Goal: Task Accomplishment & Management: Manage account settings

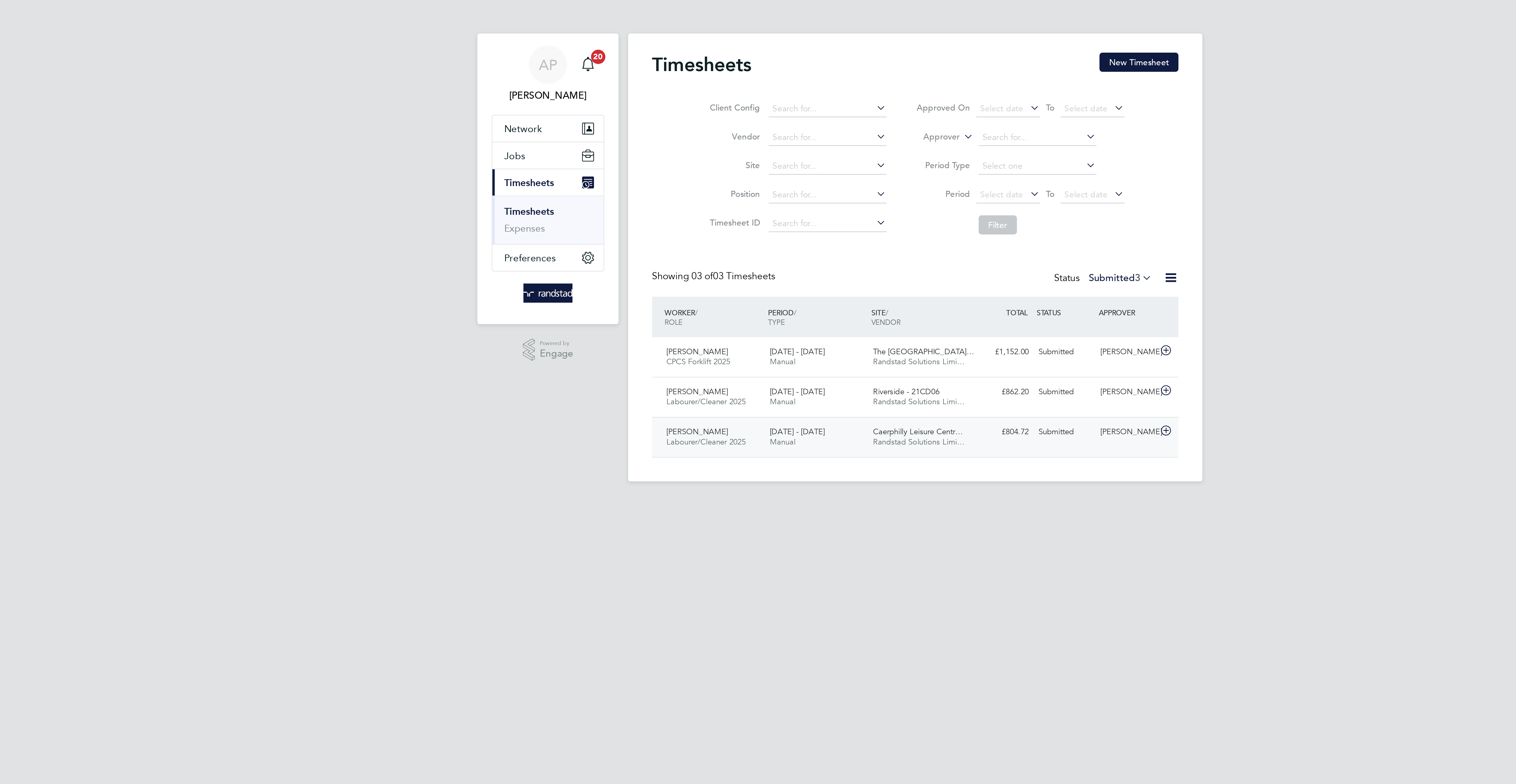
click at [837, 171] on div "Adam Mustafa Labourer/Cleaner 2025 20 - 26 Sep 2025 20 - 26 Sep 2025 Manual Riv…" at bounding box center [757, 174] width 231 height 17
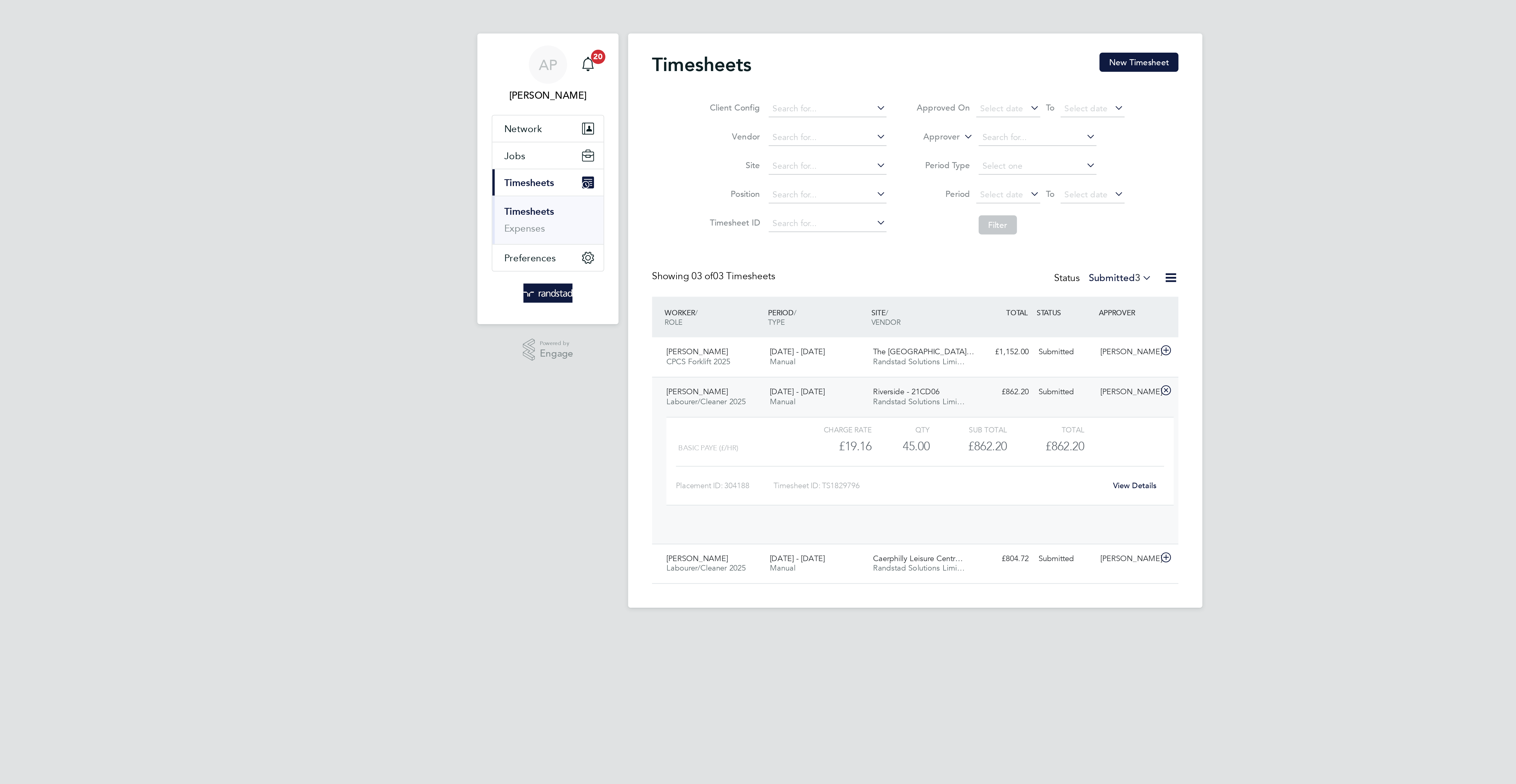
scroll to position [10, 51]
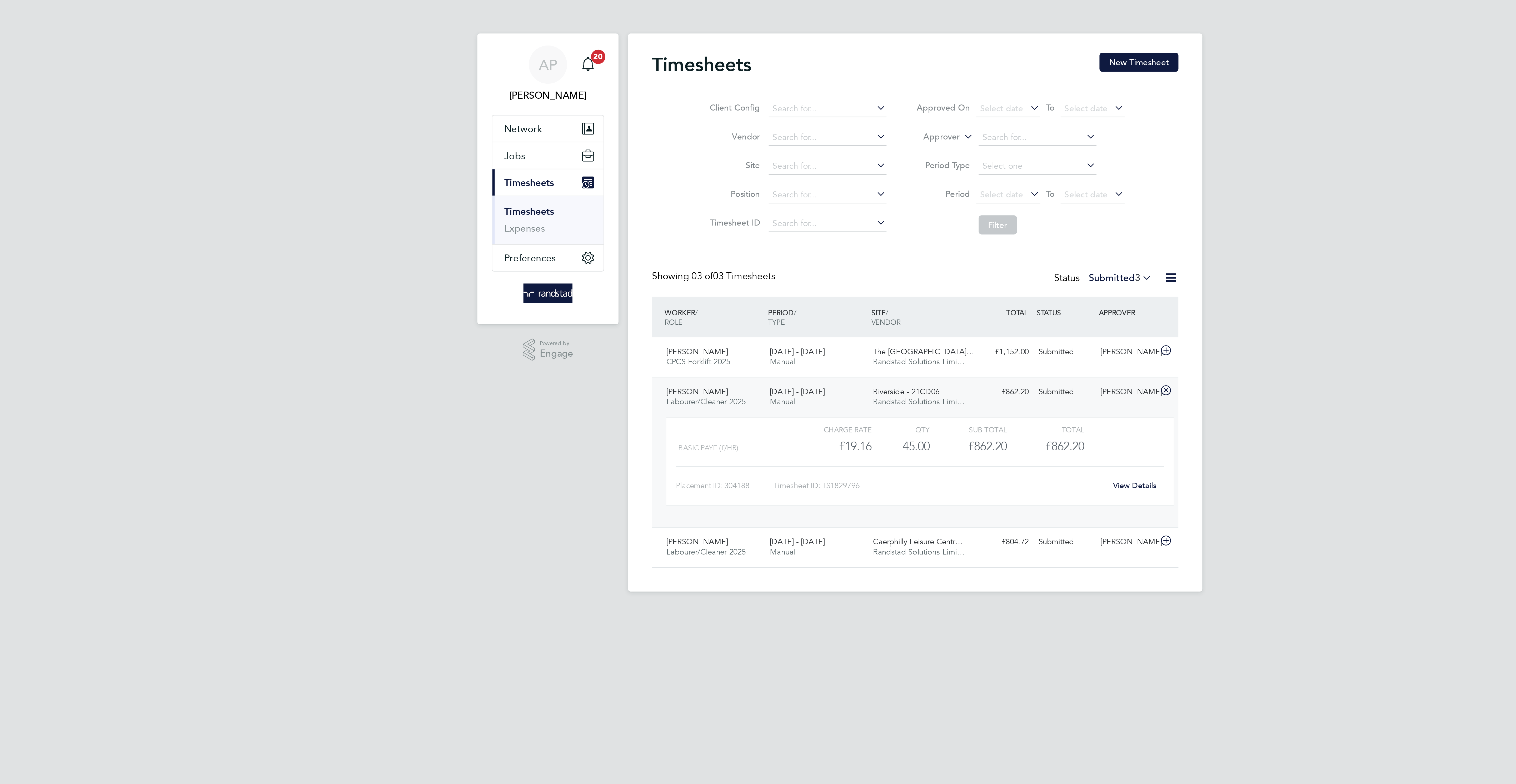
click at [855, 215] on link "View Details" at bounding box center [855, 213] width 19 height 4
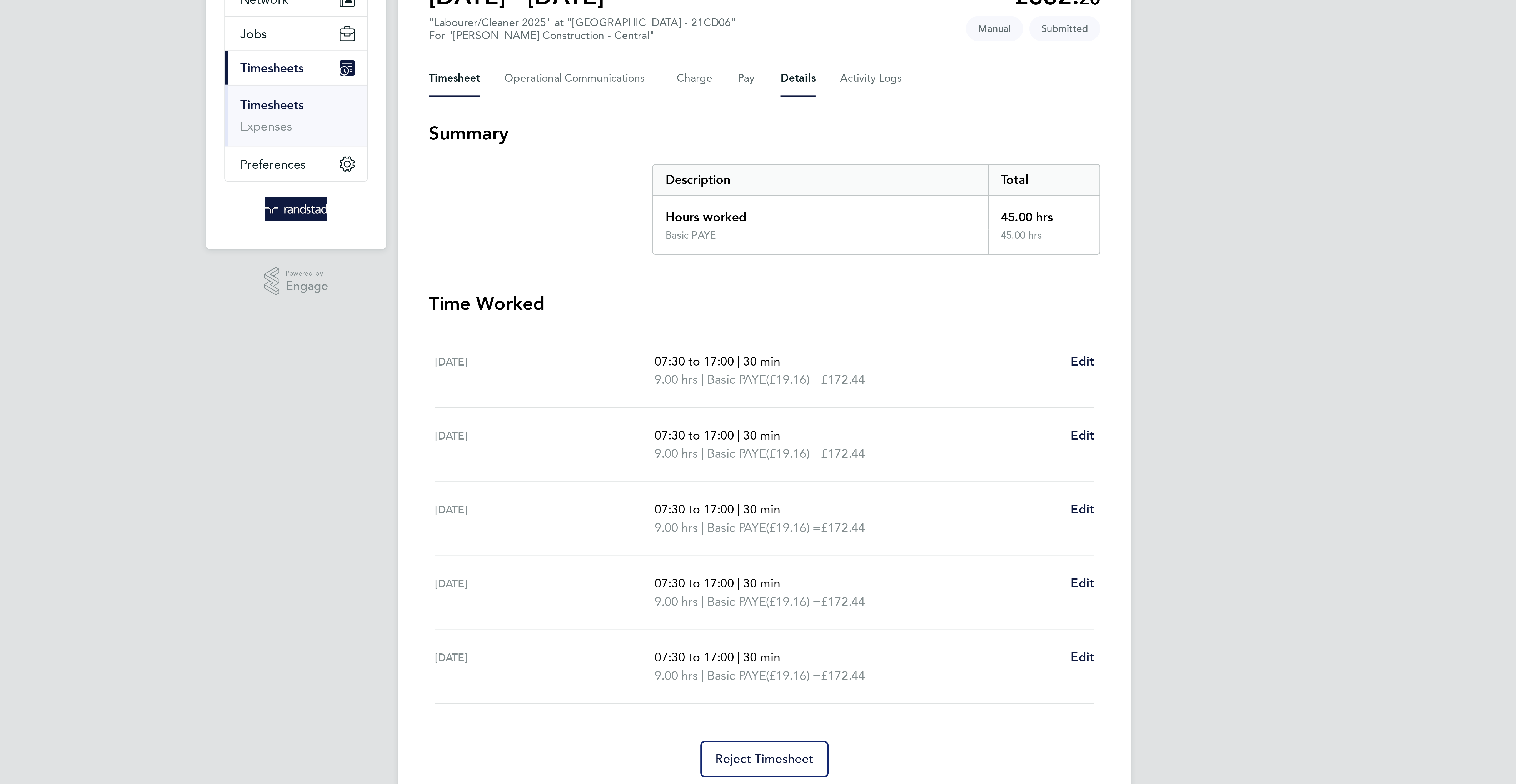
click at [774, 83] on button "Details" at bounding box center [769, 84] width 12 height 12
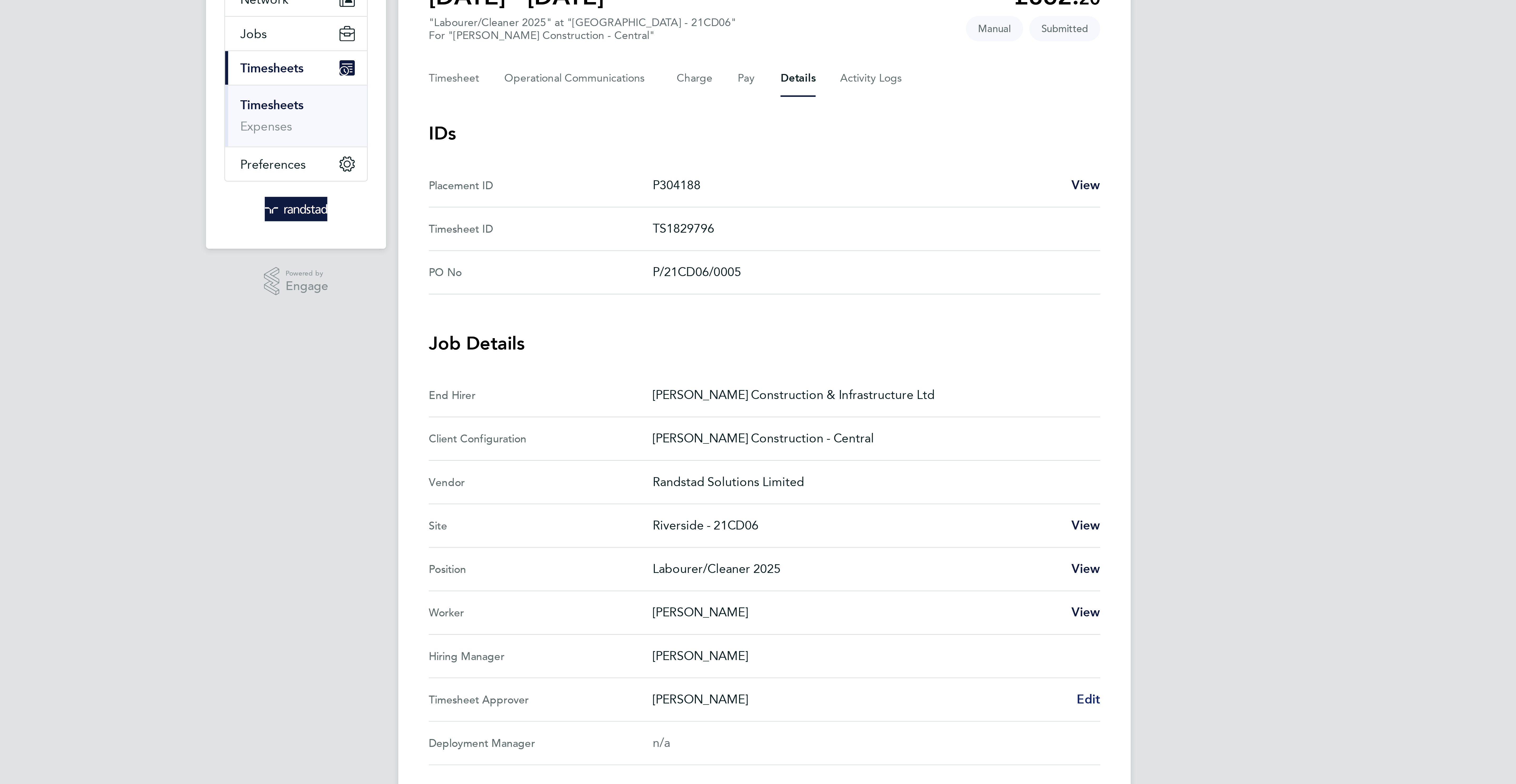
click at [872, 301] on span "Edit" at bounding box center [869, 298] width 8 height 5
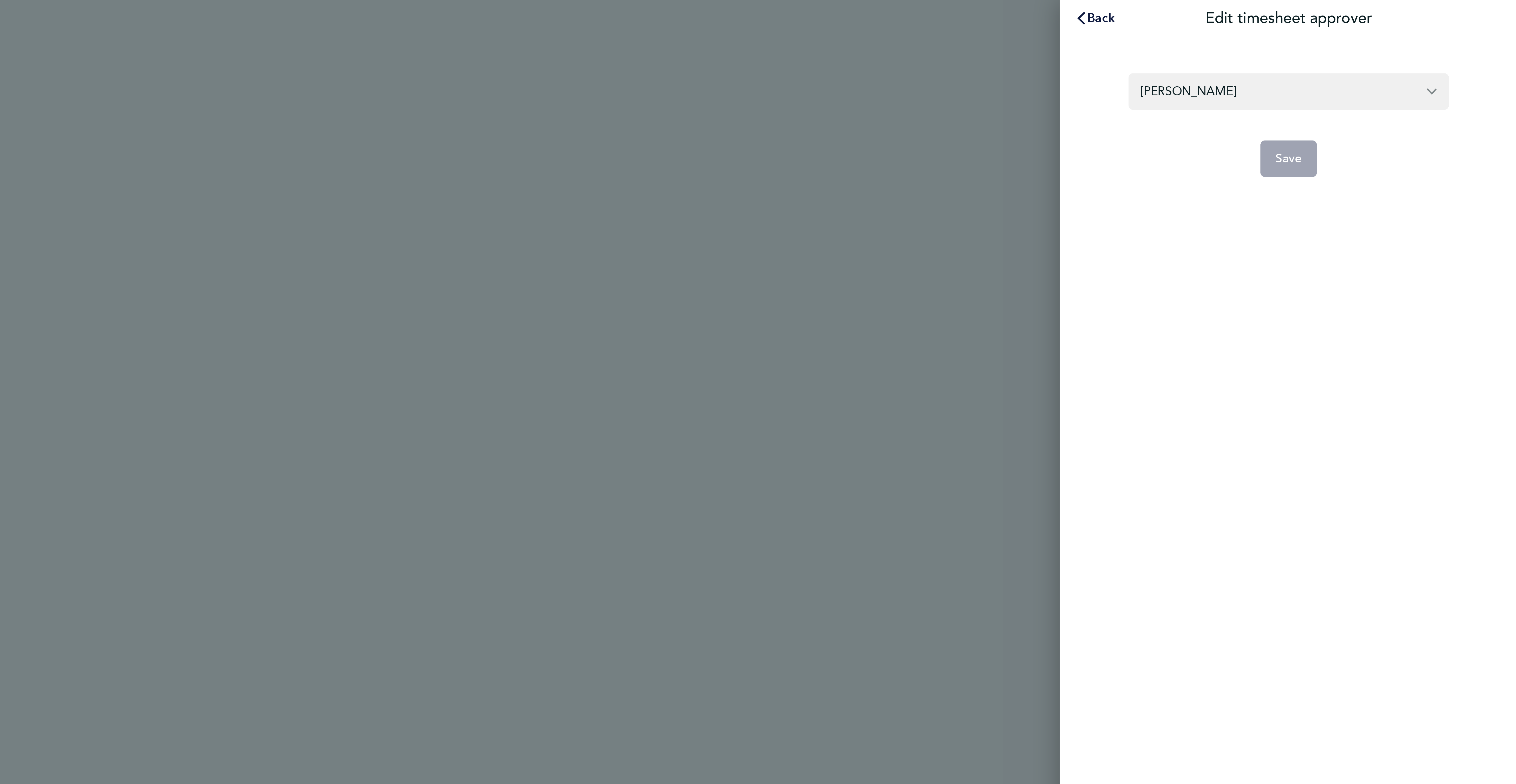
click at [1453, 24] on section "Jeremy Rodgers Save" at bounding box center [1437, 40] width 128 height 42
click at [1451, 31] on input "[PERSON_NAME]" at bounding box center [1437, 31] width 111 height 12
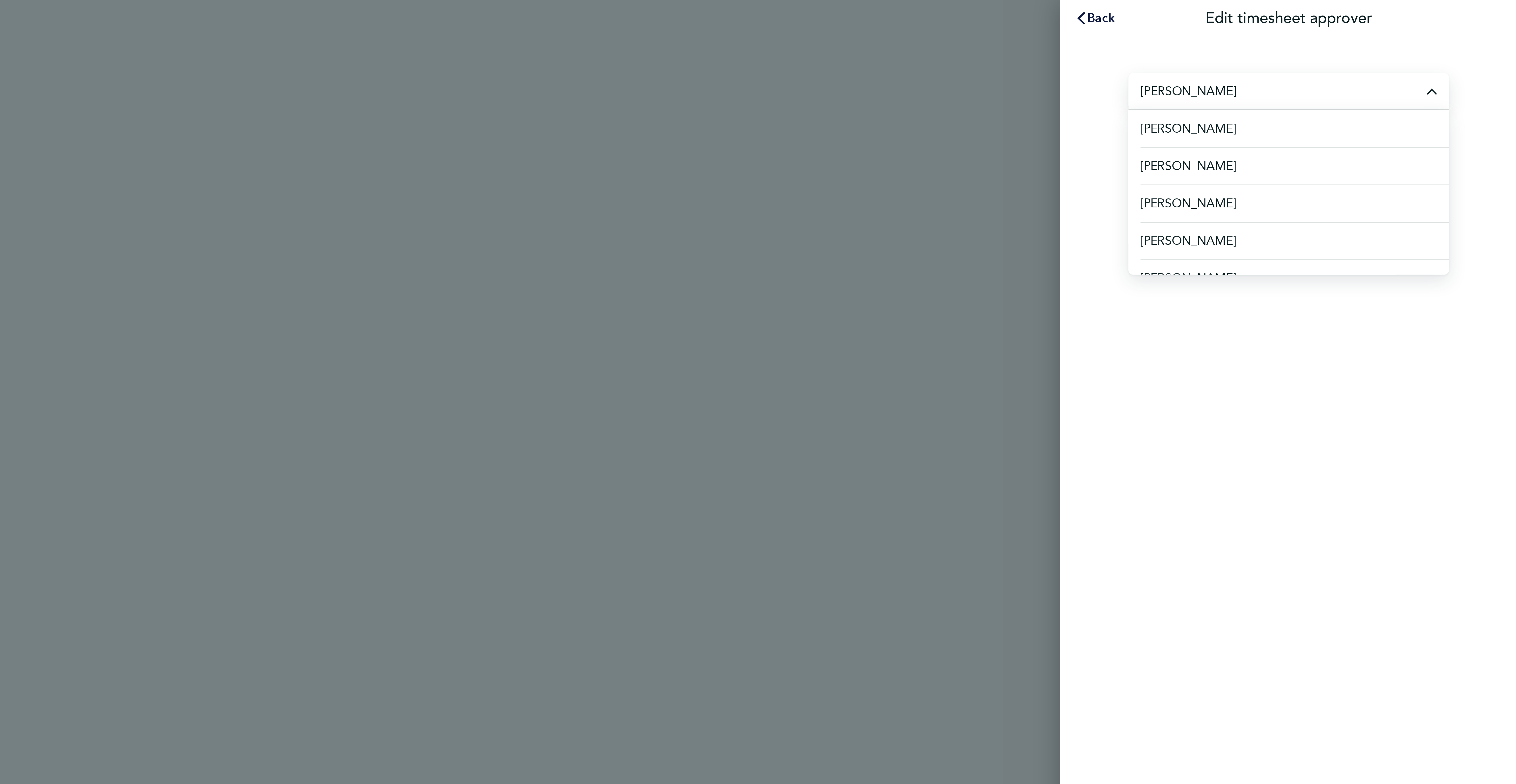
type input "n"
type input "nicholas lawley"
click at [1374, 1] on button "Back" at bounding box center [1370, 6] width 24 height 10
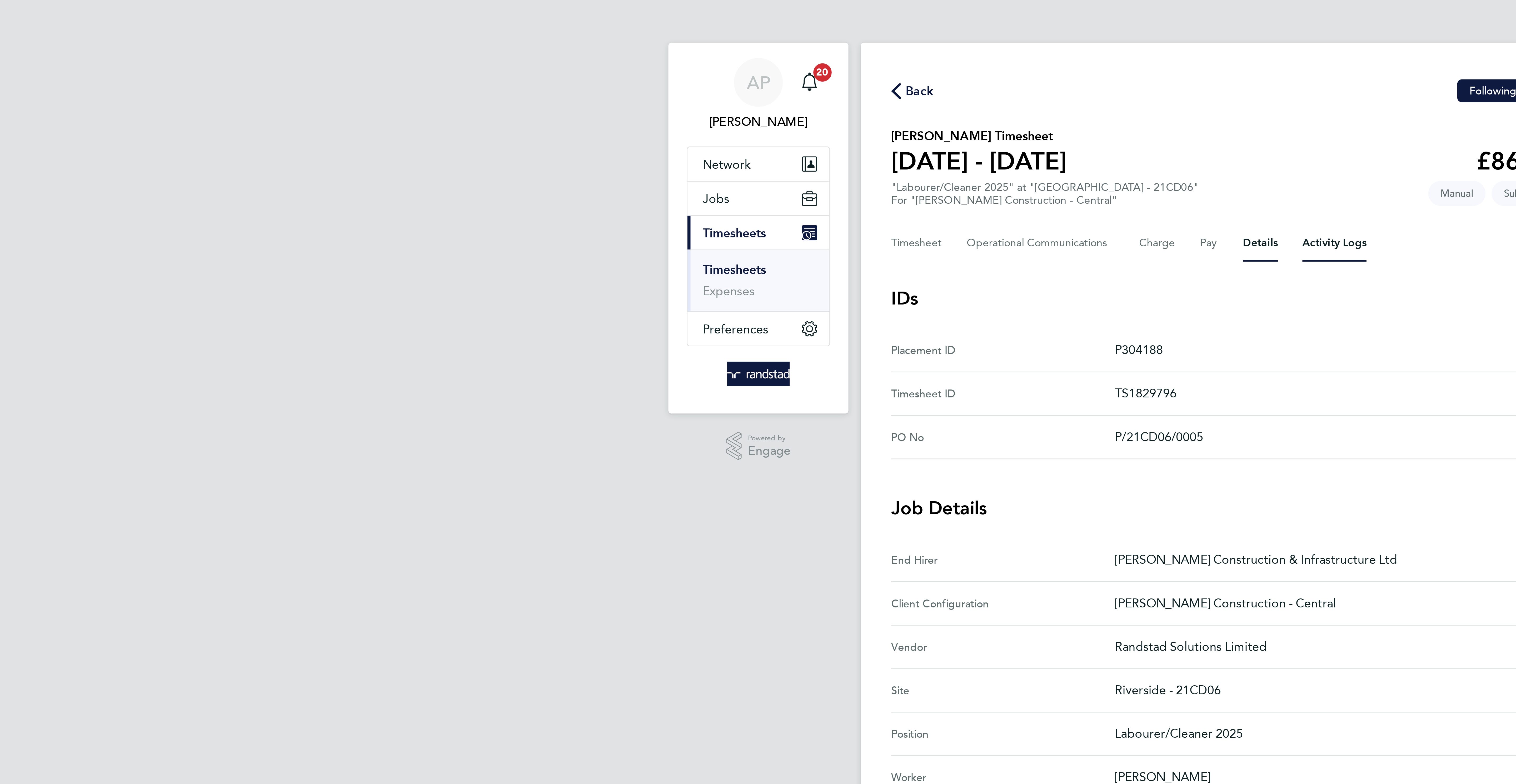
click at [802, 82] on Logs-tab "Activity Logs" at bounding box center [795, 84] width 22 height 12
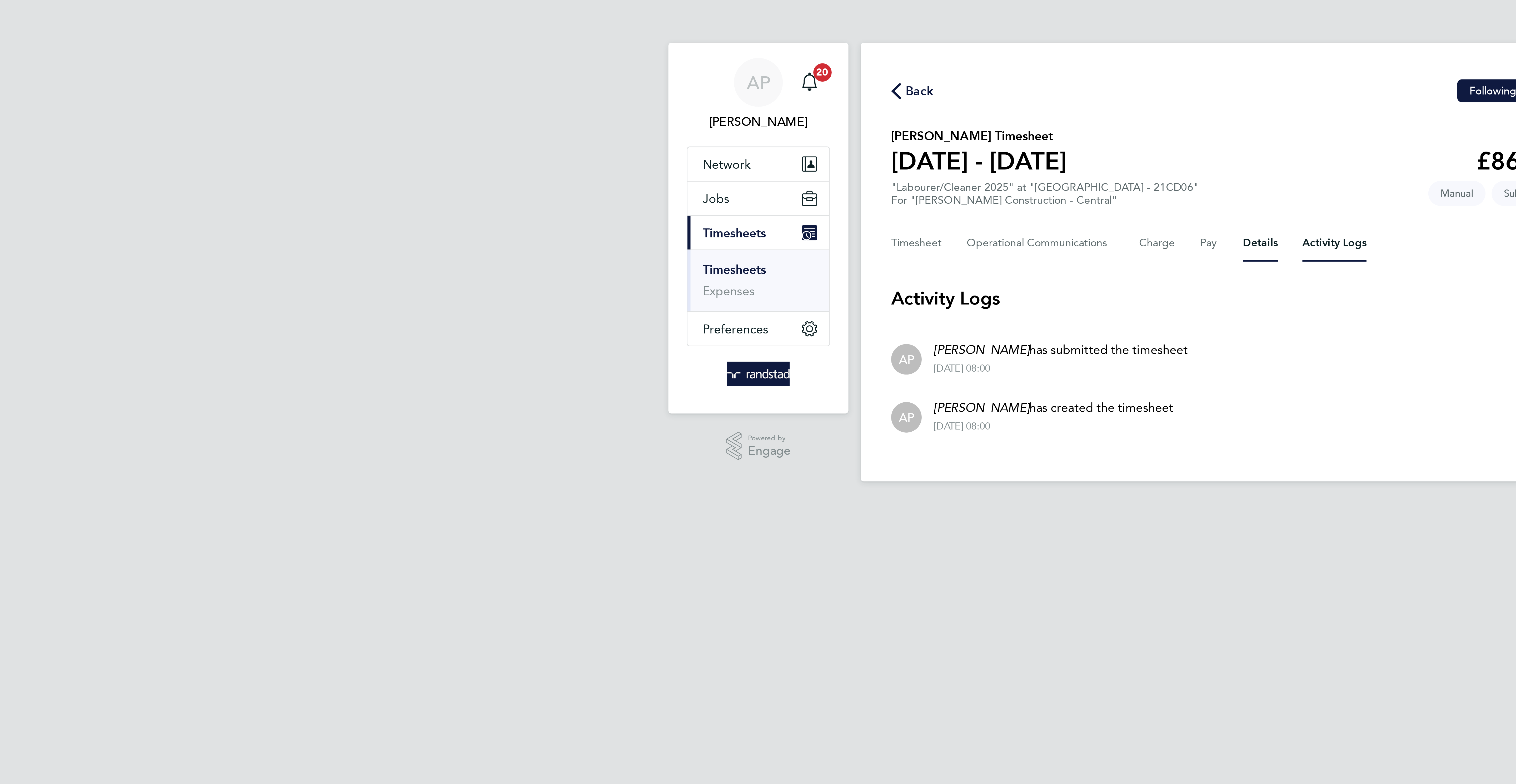
click at [763, 85] on button "Details" at bounding box center [769, 84] width 12 height 12
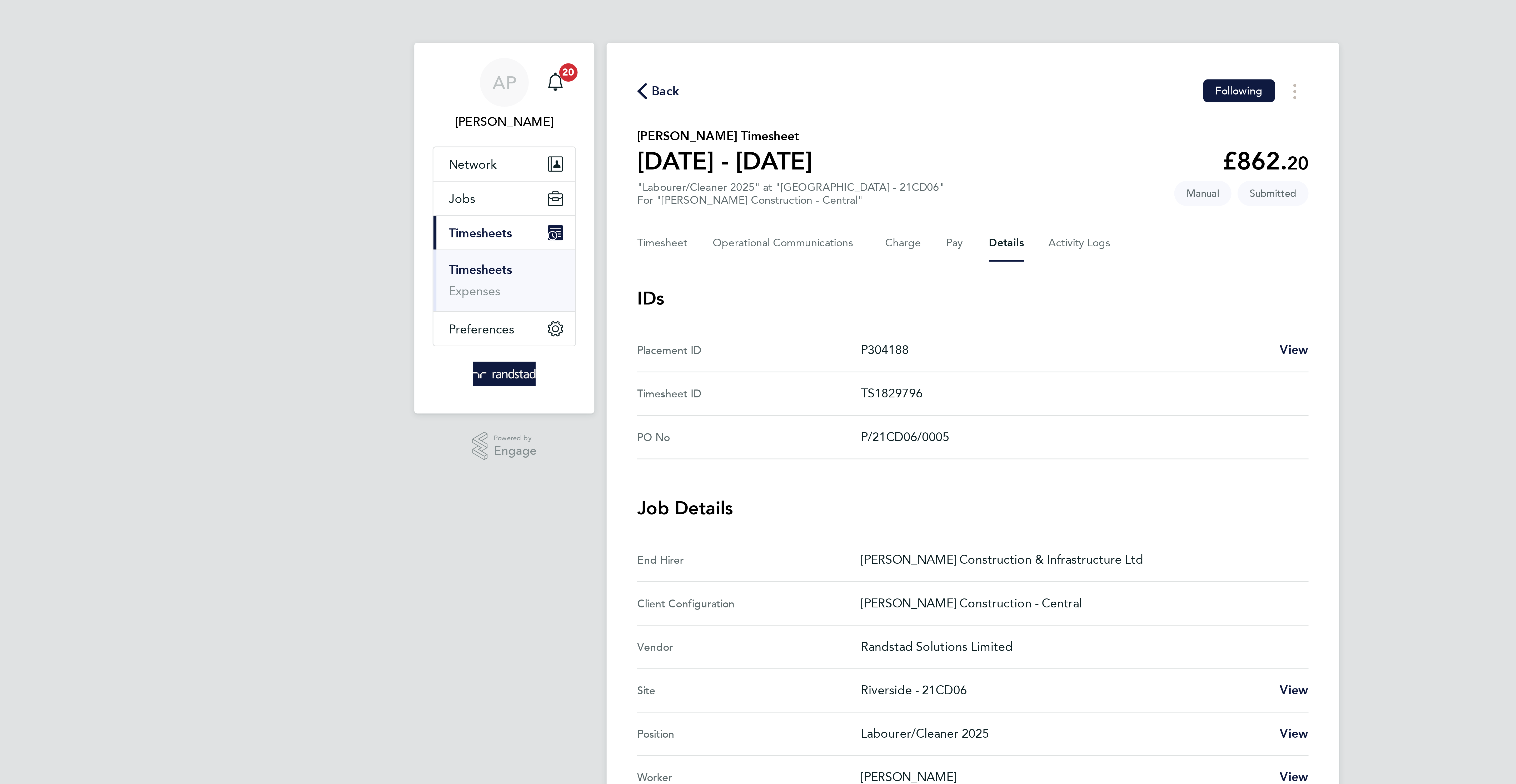
click at [650, 31] on span "Back" at bounding box center [652, 31] width 10 height 6
